Goal: Book appointment/travel/reservation

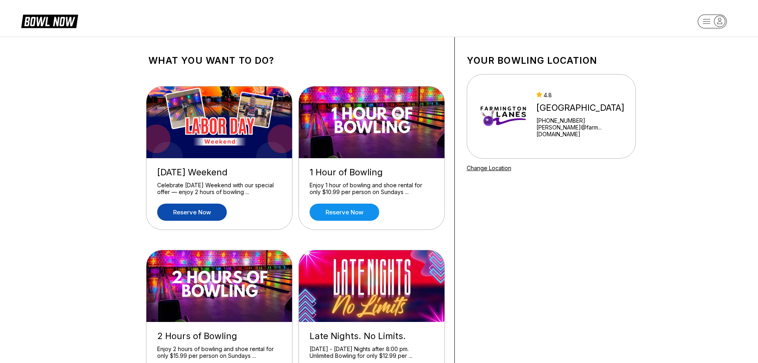
click at [185, 211] on link "Reserve now" at bounding box center [192, 211] width 70 height 17
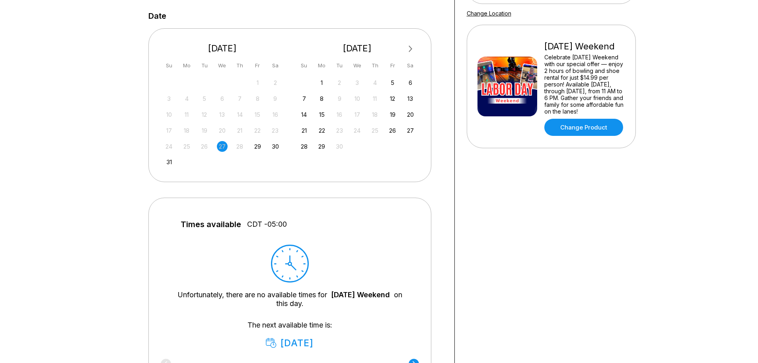
scroll to position [159, 0]
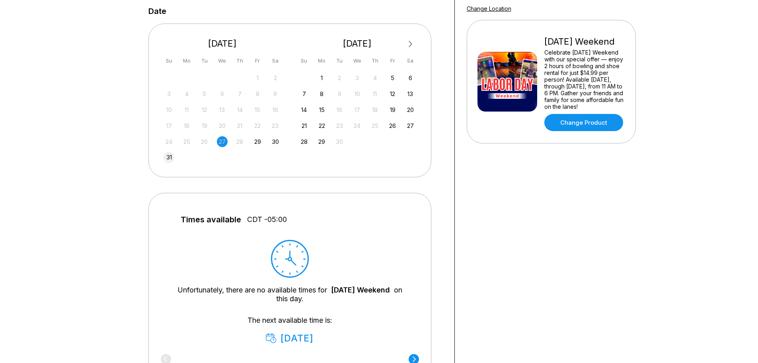
click at [170, 157] on div "31" at bounding box center [169, 157] width 11 height 11
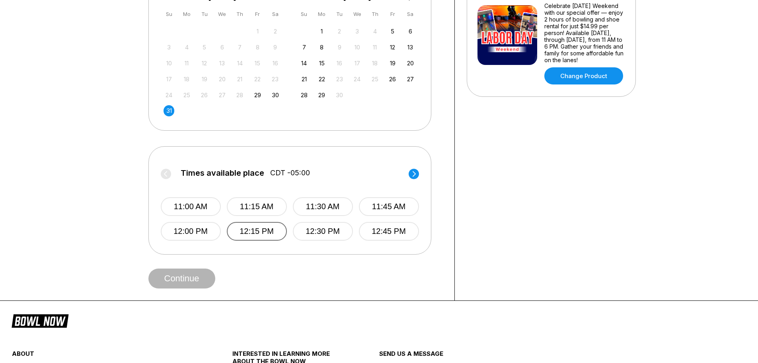
scroll to position [199, 0]
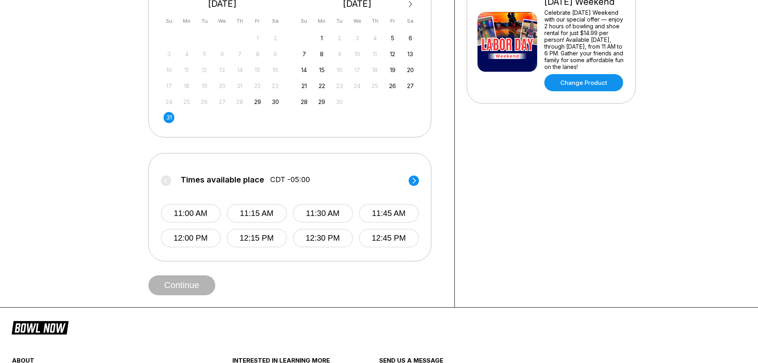
click at [414, 178] on circle at bounding box center [414, 180] width 10 height 10
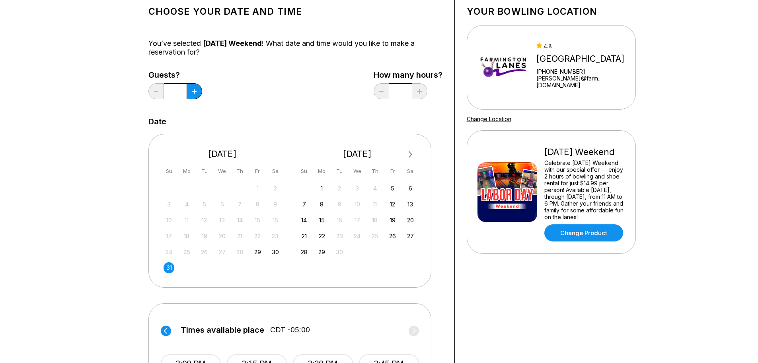
scroll to position [0, 0]
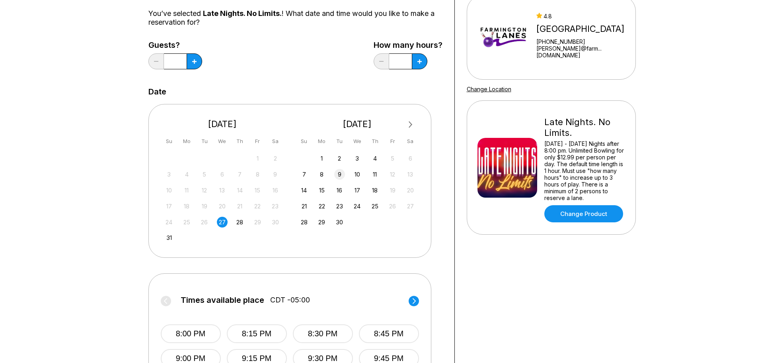
scroll to position [199, 0]
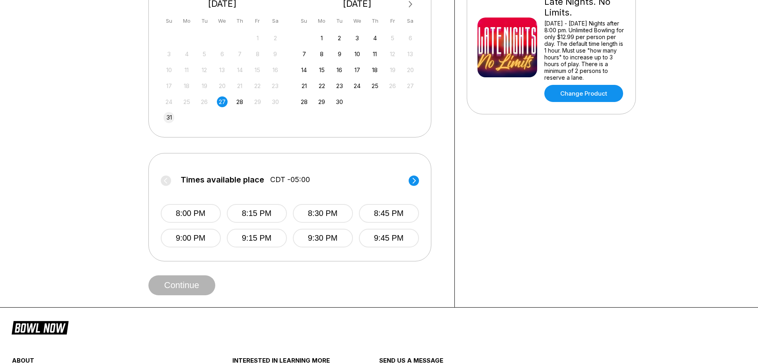
click at [169, 115] on div "31" at bounding box center [169, 117] width 11 height 11
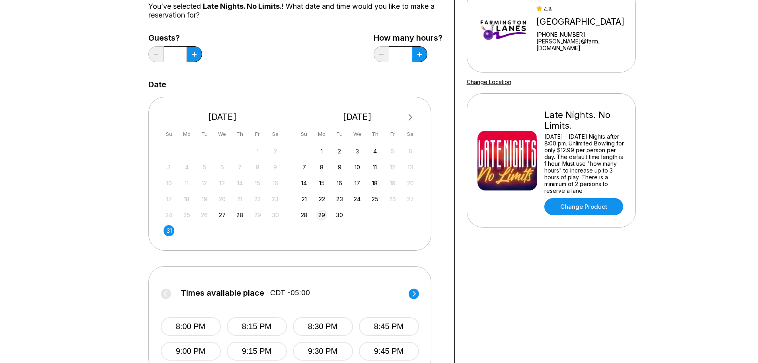
scroll to position [80, 0]
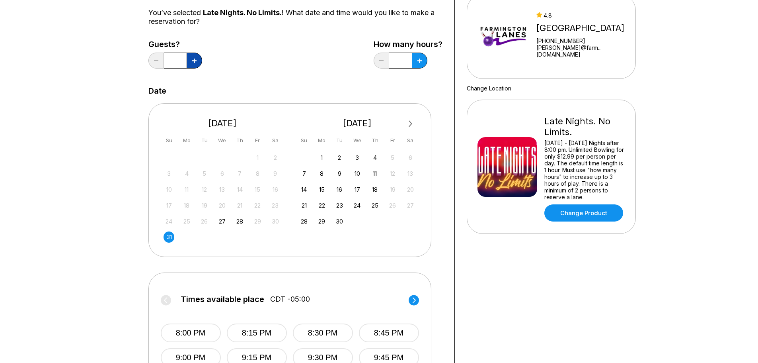
click at [194, 59] on icon at bounding box center [194, 61] width 4 height 4
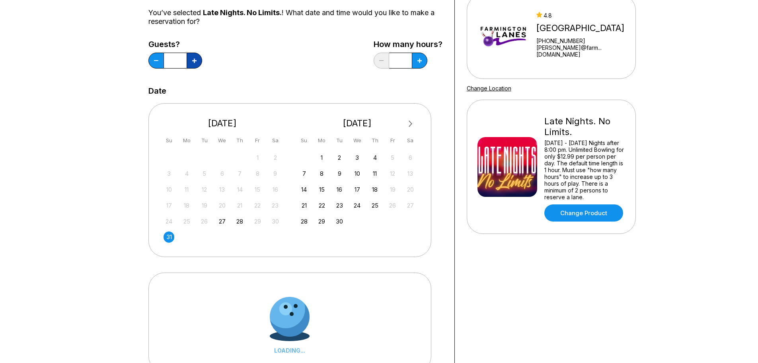
click at [194, 59] on icon at bounding box center [194, 61] width 4 height 4
type input "*"
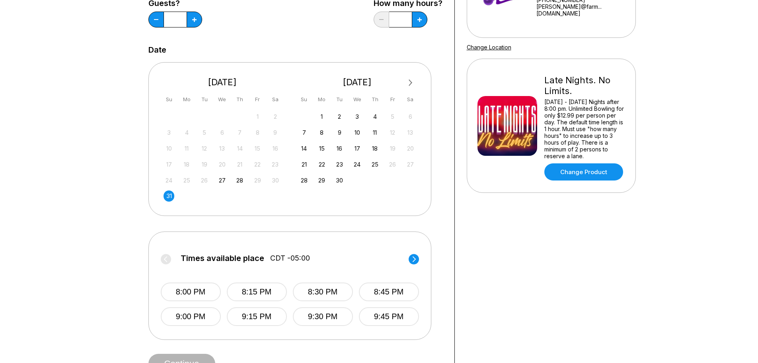
scroll to position [199, 0]
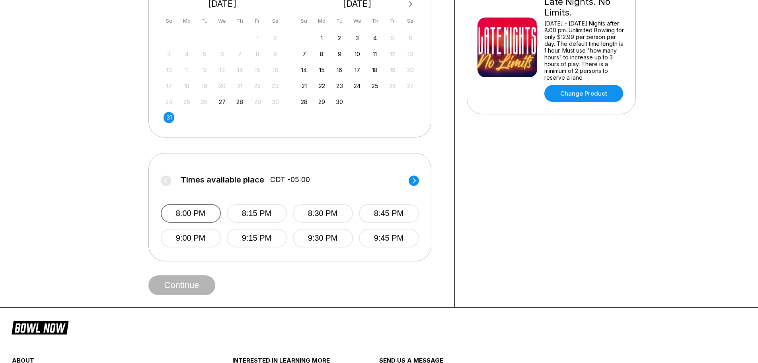
click at [188, 210] on button "8:00 PM" at bounding box center [191, 213] width 60 height 19
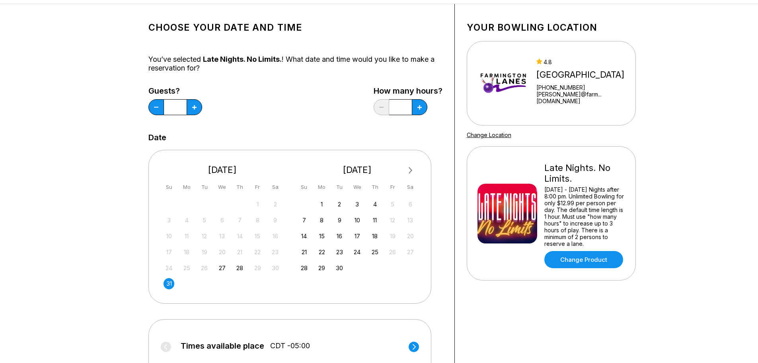
scroll to position [0, 0]
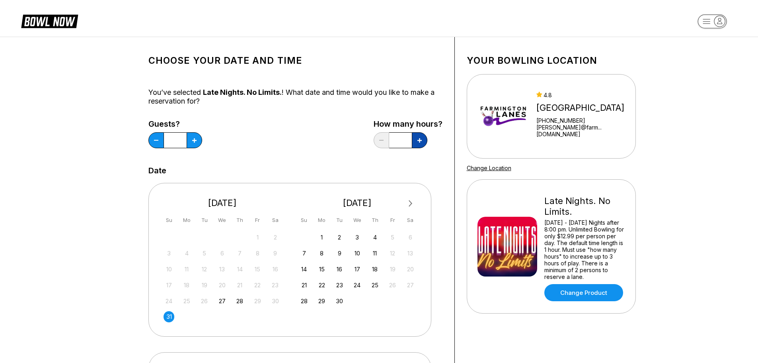
click at [197, 138] on icon at bounding box center [194, 140] width 4 height 4
click at [197, 139] on icon at bounding box center [194, 140] width 4 height 4
click at [164, 136] on button at bounding box center [157, 140] width 16 height 16
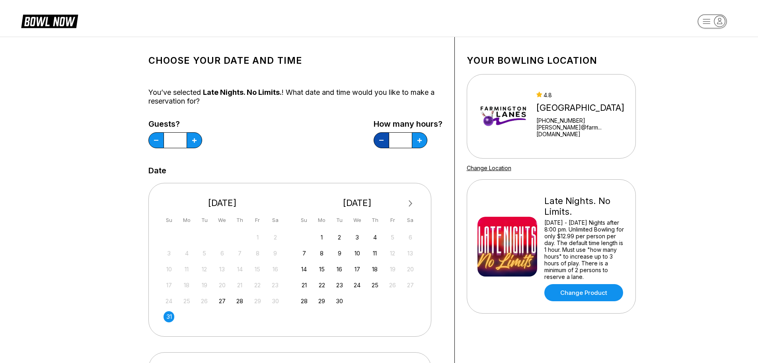
click at [164, 136] on button at bounding box center [157, 140] width 16 height 16
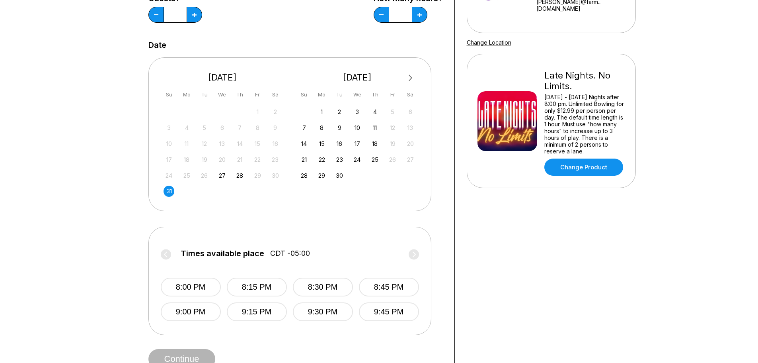
scroll to position [40, 0]
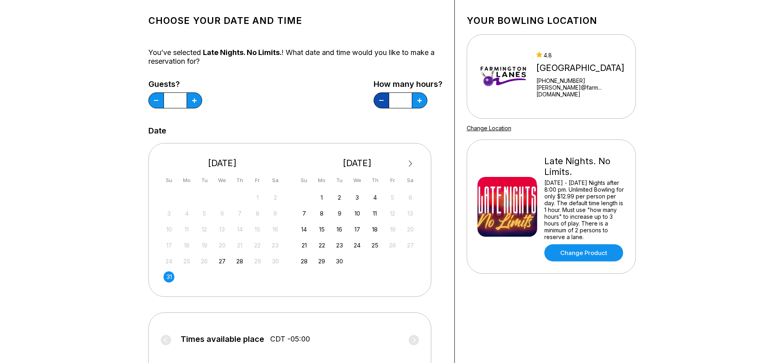
click at [164, 96] on button at bounding box center [157, 100] width 16 height 16
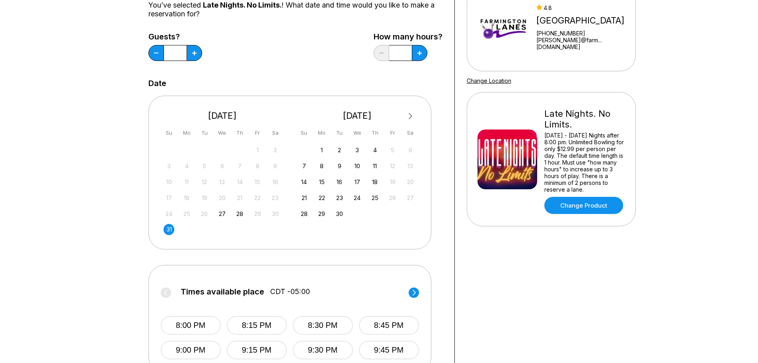
scroll to position [199, 0]
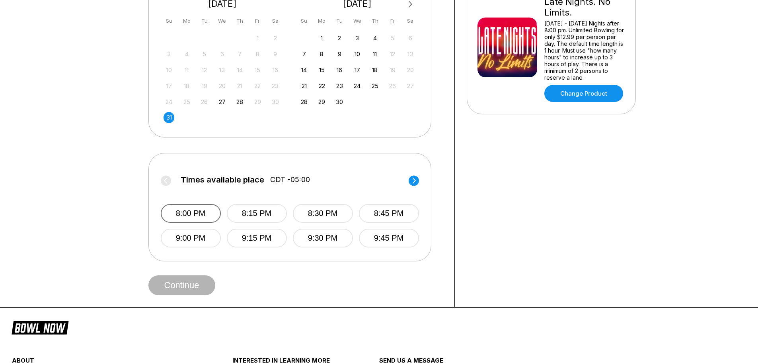
click at [191, 212] on button "8:00 PM" at bounding box center [191, 213] width 60 height 19
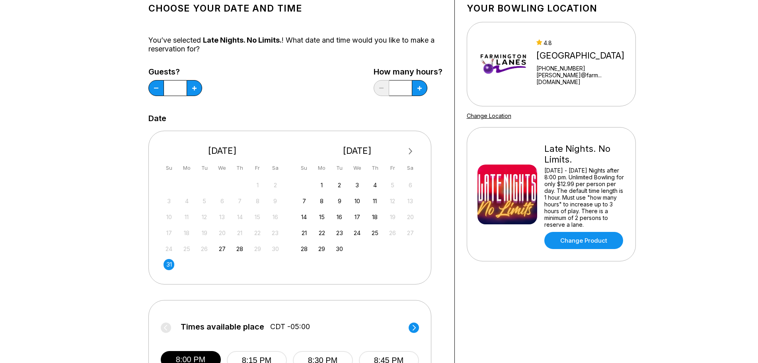
scroll to position [40, 0]
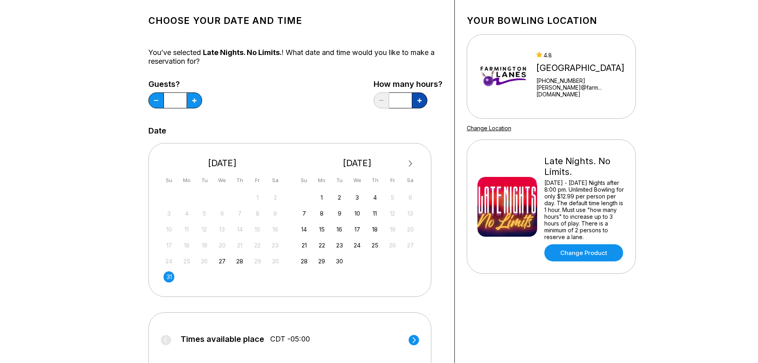
click at [202, 97] on button at bounding box center [195, 100] width 16 height 16
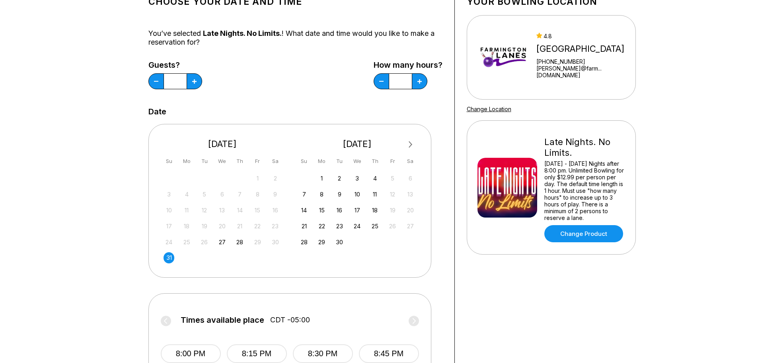
scroll to position [0, 0]
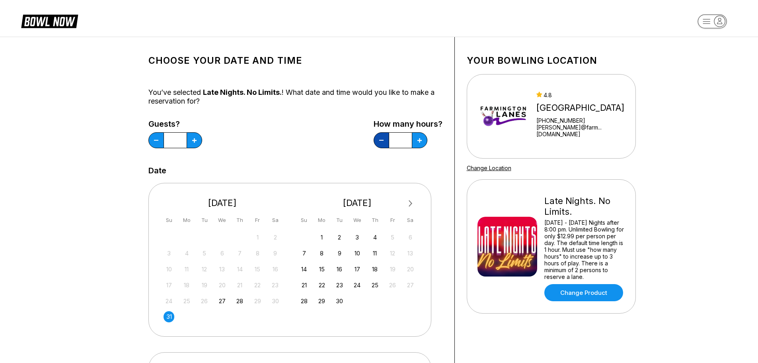
click at [164, 139] on button at bounding box center [157, 140] width 16 height 16
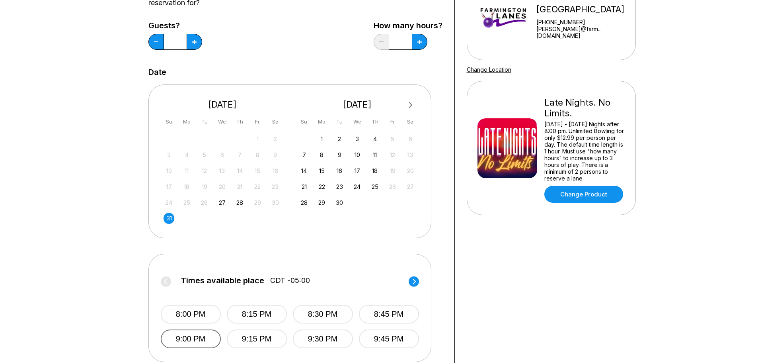
scroll to position [199, 0]
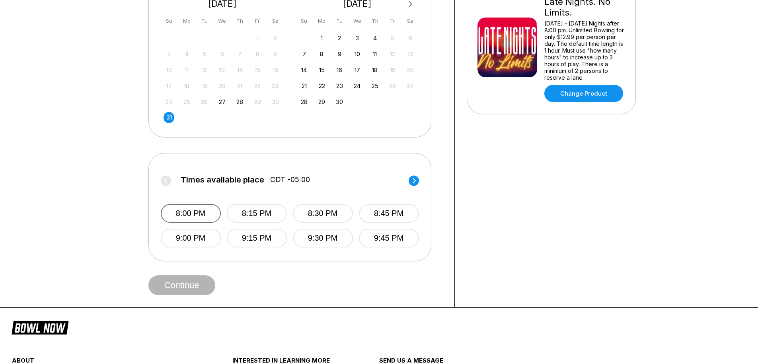
click at [184, 209] on button "8:00 PM" at bounding box center [191, 213] width 60 height 19
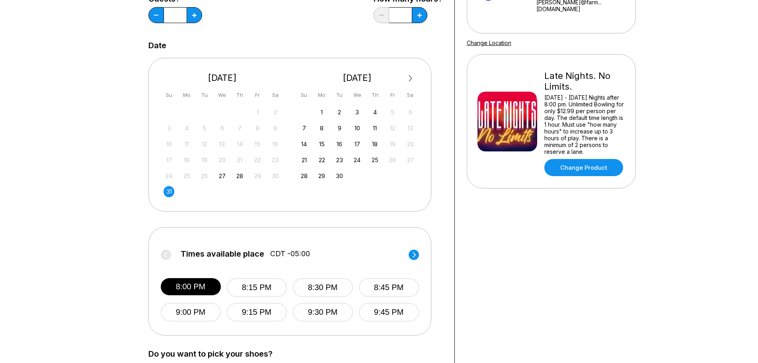
scroll to position [0, 0]
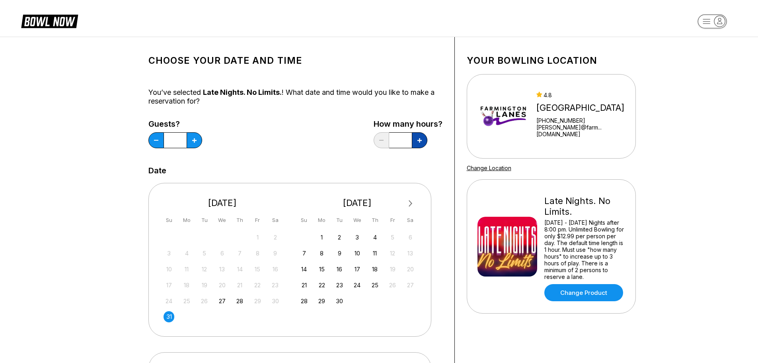
click at [197, 141] on icon at bounding box center [194, 140] width 4 height 4
type input "*"
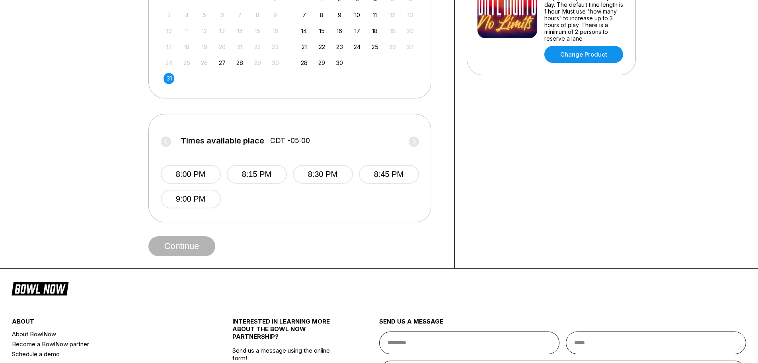
scroll to position [239, 0]
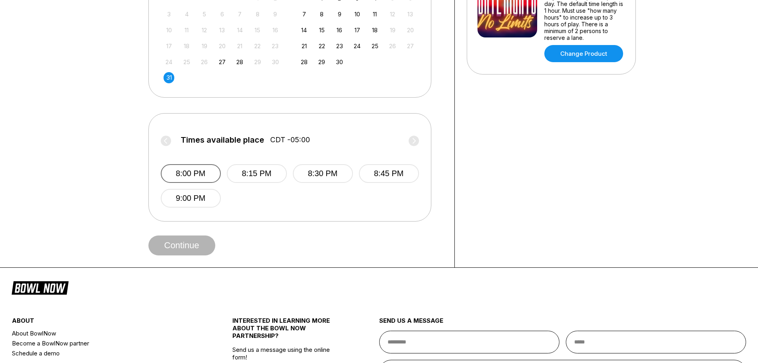
click at [192, 174] on button "8:00 PM" at bounding box center [191, 173] width 60 height 19
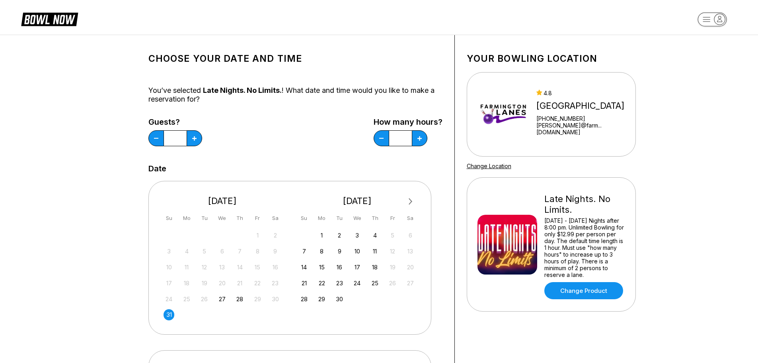
scroll to position [0, 0]
